Goal: Task Accomplishment & Management: Use online tool/utility

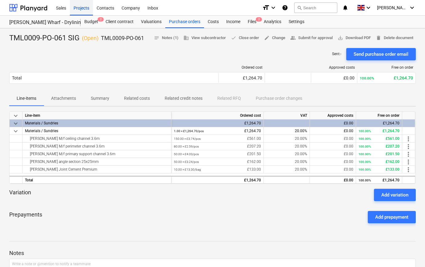
click at [86, 8] on div "Projects" at bounding box center [81, 8] width 23 height 16
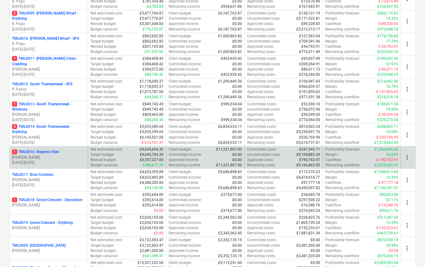
scroll to position [280, 0]
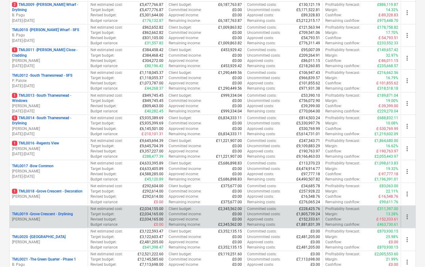
click at [47, 215] on p "TML0019 - Grove Crescent - Drylining" at bounding box center [42, 214] width 61 height 5
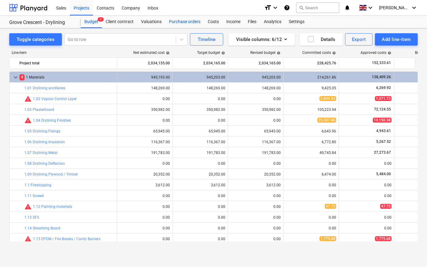
click at [180, 22] on div "Purchase orders" at bounding box center [184, 22] width 39 height 12
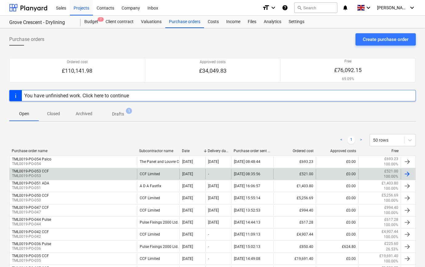
click at [410, 174] on div at bounding box center [407, 173] width 7 height 7
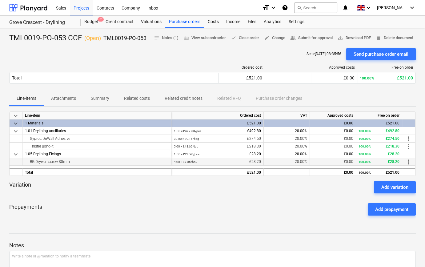
click at [408, 162] on span "more_vert" at bounding box center [408, 161] width 7 height 7
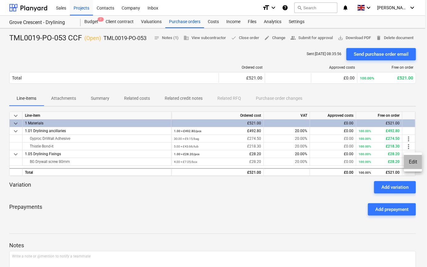
click at [410, 162] on li "Edit" at bounding box center [413, 162] width 18 height 14
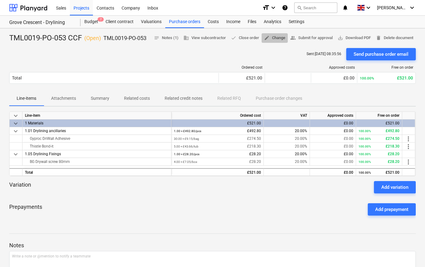
click at [275, 37] on span "edit Change" at bounding box center [274, 38] width 21 height 7
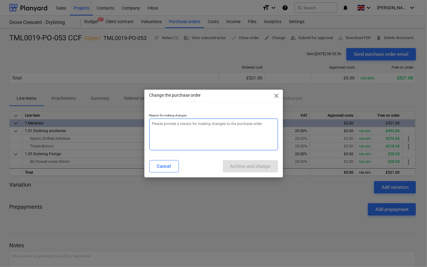
click at [164, 125] on textarea at bounding box center [213, 135] width 129 height 32
type textarea "x"
type textarea "C"
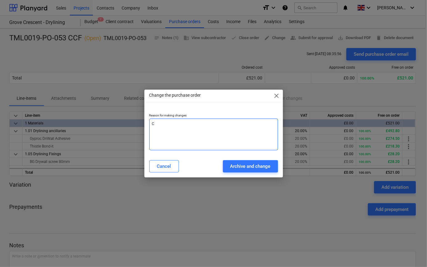
type textarea "x"
type textarea "Ca"
type textarea "x"
type textarea "C"
type textarea "x"
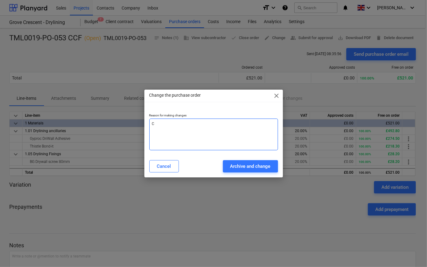
type textarea "Ch"
type textarea "x"
type textarea "Cha"
type textarea "x"
type textarea "[PERSON_NAME]"
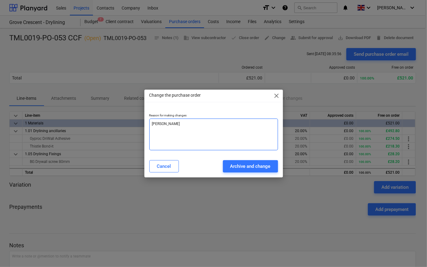
type textarea "x"
type textarea "[PERSON_NAME]"
type textarea "x"
type textarea "Change"
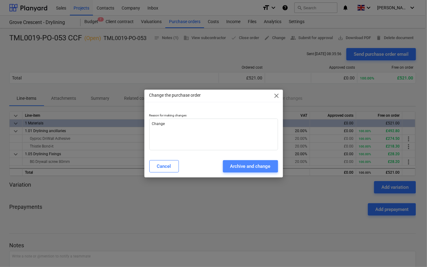
click at [251, 169] on div "Archive and change" at bounding box center [250, 166] width 40 height 8
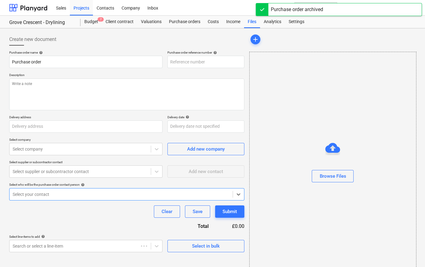
type textarea "x"
type input "TML0019-PO-053 CCF"
type input "TML0019-PO-053"
type textarea "Site contact [PERSON_NAME] [PHONE_NUMBER]"
type input "[PERSON_NAME][GEOGRAPHIC_DATA]"
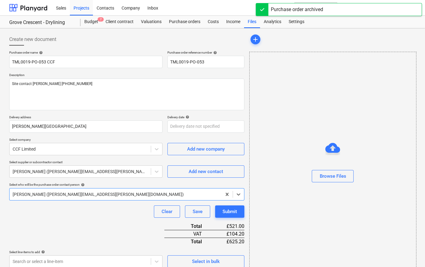
type textarea "x"
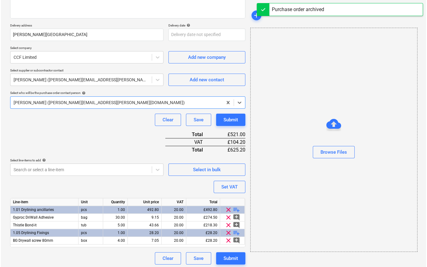
scroll to position [94, 0]
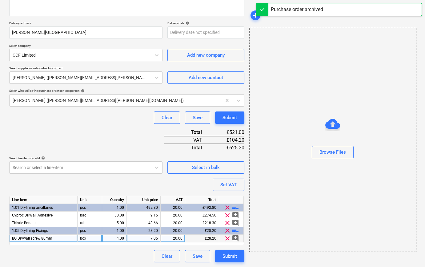
click at [43, 238] on span "BG Drywall screw 80mm" at bounding box center [32, 238] width 40 height 4
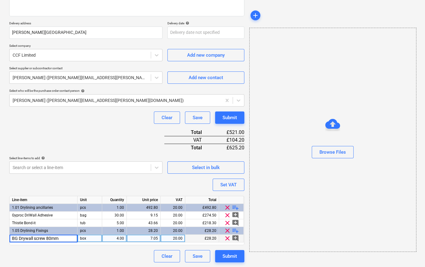
click at [46, 238] on input "BG Drywall screw 80mm" at bounding box center [44, 238] width 68 height 7
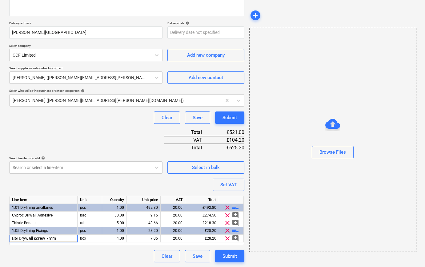
type input "BG Drywall screw 75mm"
type textarea "x"
type input "4.87"
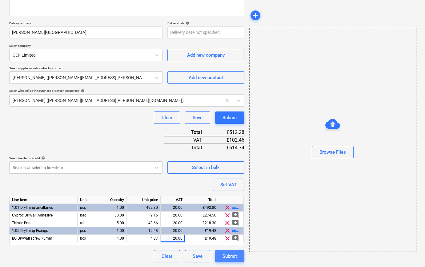
click at [223, 255] on div "Submit" at bounding box center [230, 256] width 14 height 8
type textarea "x"
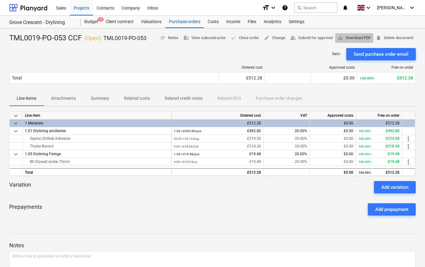
click at [354, 39] on span "save_alt Download PDF" at bounding box center [354, 38] width 33 height 7
